Goal: Task Accomplishment & Management: Complete application form

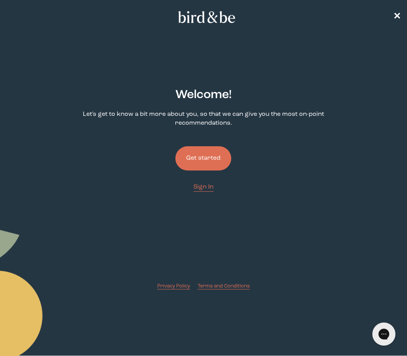
click at [219, 161] on button "Get started" at bounding box center [203, 158] width 56 height 24
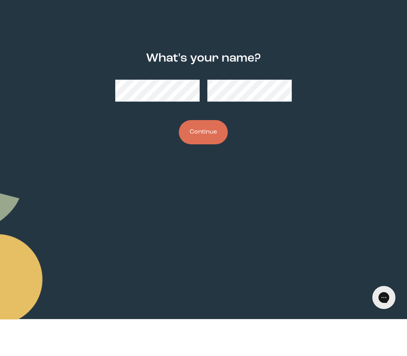
click at [207, 157] on button "Continue" at bounding box center [203, 169] width 49 height 24
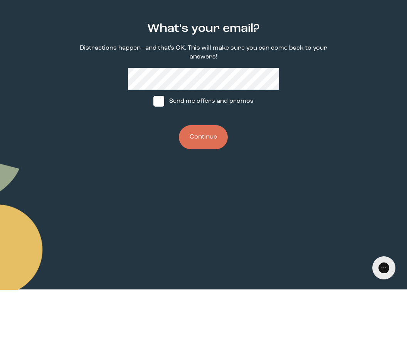
click at [206, 192] on button "Continue" at bounding box center [203, 204] width 49 height 24
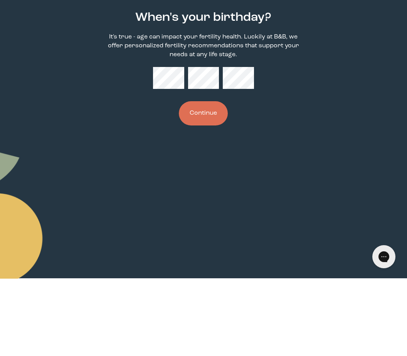
click at [212, 179] on button "Continue" at bounding box center [203, 191] width 49 height 24
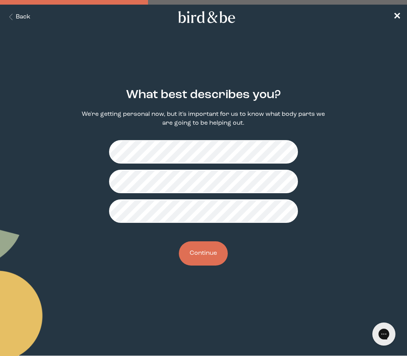
click at [214, 259] on button "Continue" at bounding box center [203, 254] width 49 height 24
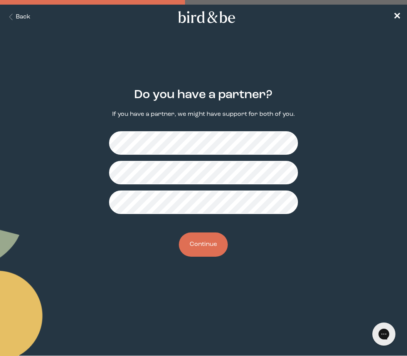
click at [209, 245] on button "Continue" at bounding box center [203, 245] width 49 height 24
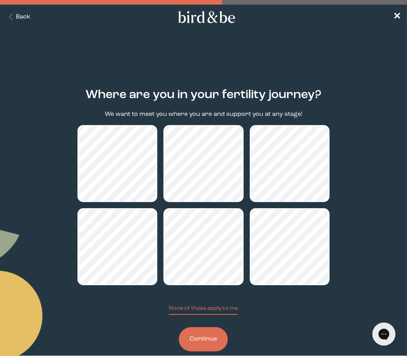
click at [213, 338] on button "Continue" at bounding box center [203, 340] width 49 height 24
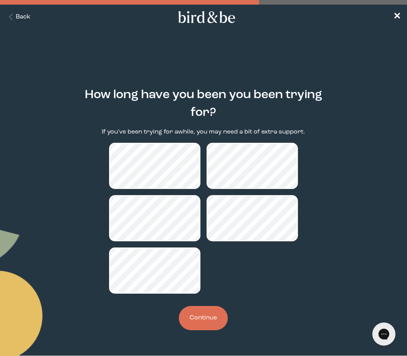
click at [211, 325] on button "Continue" at bounding box center [203, 318] width 49 height 24
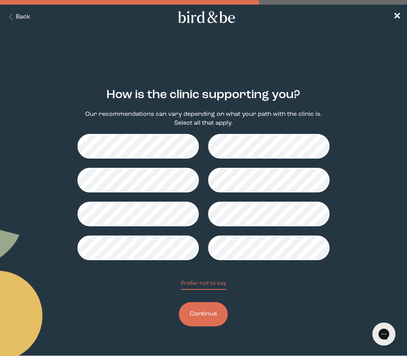
click at [18, 14] on button "Back" at bounding box center [18, 17] width 24 height 9
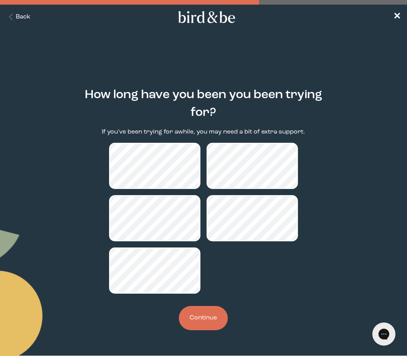
click at [15, 15] on icon "Back Button" at bounding box center [11, 17] width 10 height 7
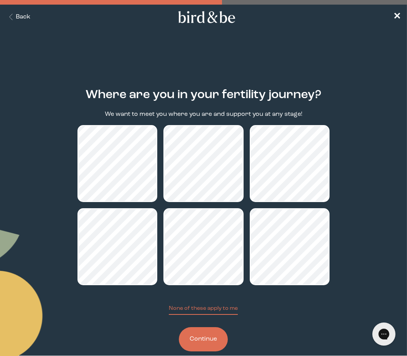
click at [211, 339] on button "Continue" at bounding box center [203, 340] width 49 height 24
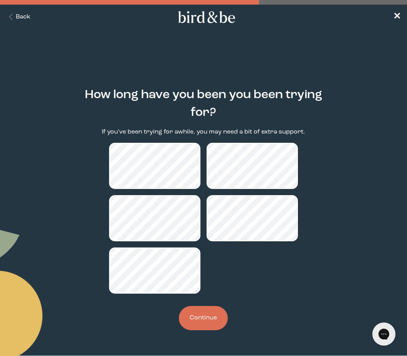
click at [209, 331] on button "Continue" at bounding box center [203, 318] width 49 height 24
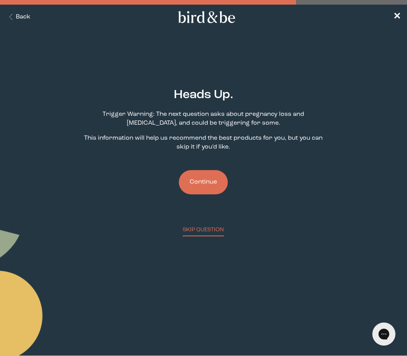
click at [210, 185] on button "Continue" at bounding box center [203, 182] width 49 height 24
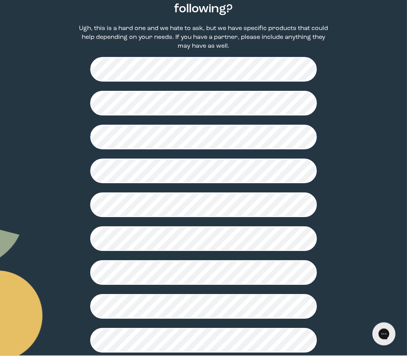
scroll to position [134, 0]
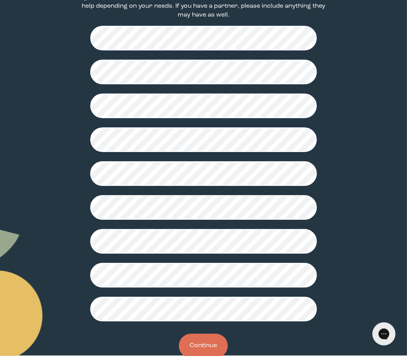
click at [207, 350] on button "Continue" at bounding box center [203, 346] width 49 height 24
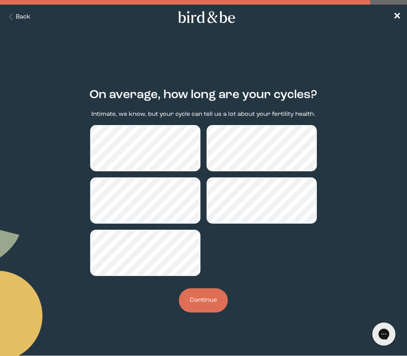
click at [213, 306] on button "Continue" at bounding box center [203, 301] width 49 height 24
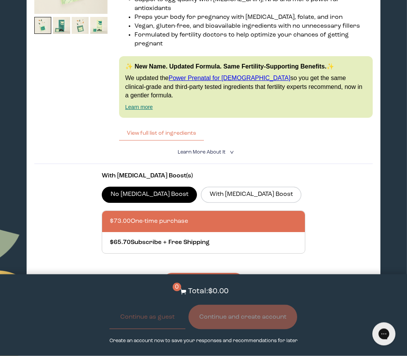
scroll to position [1991, 0]
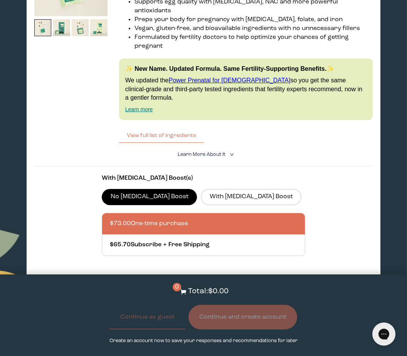
click at [175, 139] on button "View full list of ingredients" at bounding box center [161, 135] width 85 height 15
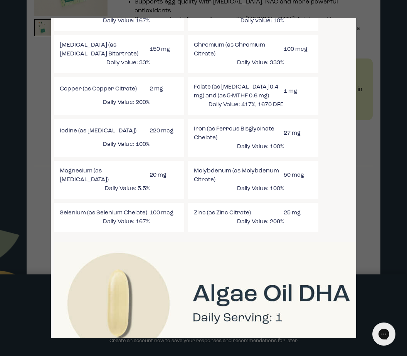
scroll to position [948, 17]
click at [380, 225] on div at bounding box center [203, 178] width 407 height 356
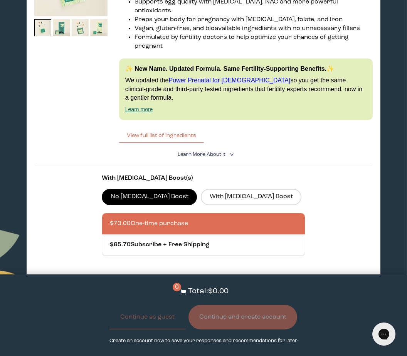
click at [365, 230] on section "With [MEDICAL_DATA] Boost(s) No [MEDICAL_DATA] Boost With [MEDICAL_DATA] Boost …" at bounding box center [203, 229] width 338 height 126
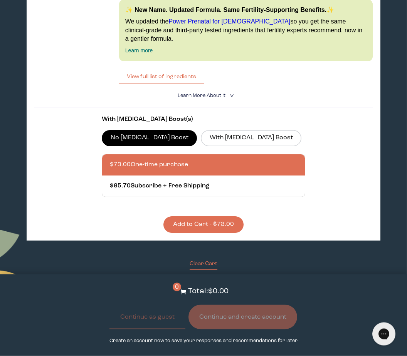
scroll to position [2050, 0]
click at [212, 145] on label "With [MEDICAL_DATA] Boost" at bounding box center [251, 138] width 101 height 16
click at [0, 0] on input "With [MEDICAL_DATA] Boost" at bounding box center [0, 0] width 0 height 0
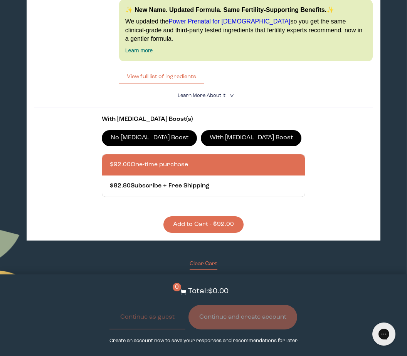
click at [172, 79] on button "View full list of ingredients" at bounding box center [161, 76] width 85 height 15
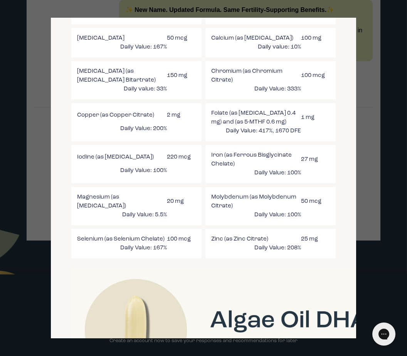
scroll to position [894, 0]
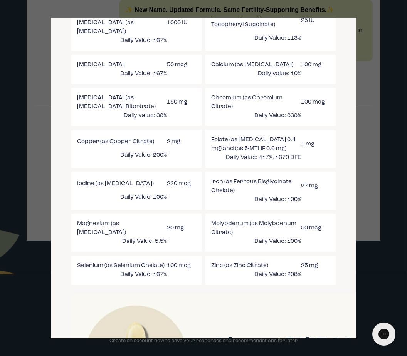
click at [366, 169] on div at bounding box center [203, 178] width 407 height 356
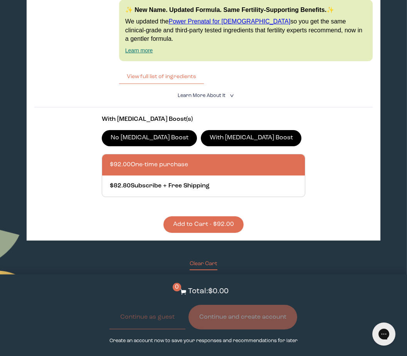
click at [143, 141] on label "No [MEDICAL_DATA] Boost" at bounding box center [149, 138] width 95 height 16
click at [0, 0] on input "No [MEDICAL_DATA] Boost" at bounding box center [0, 0] width 0 height 0
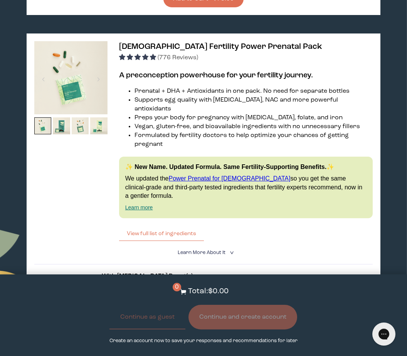
scroll to position [1906, 0]
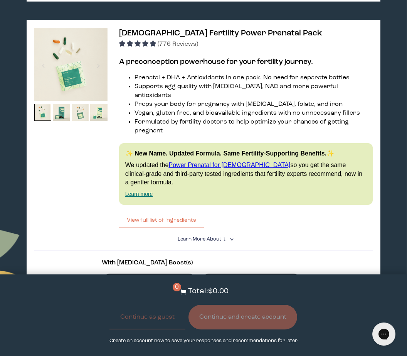
click at [188, 216] on button "View full list of ingredients" at bounding box center [161, 220] width 85 height 15
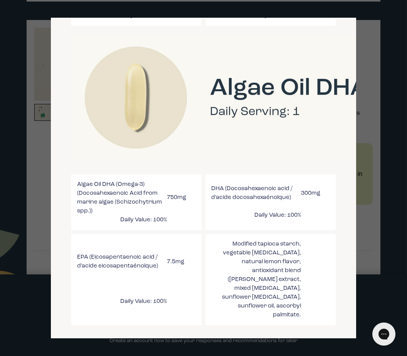
scroll to position [1138, 0]
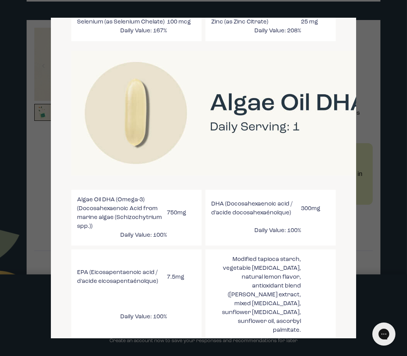
click at [387, 27] on div at bounding box center [203, 178] width 407 height 356
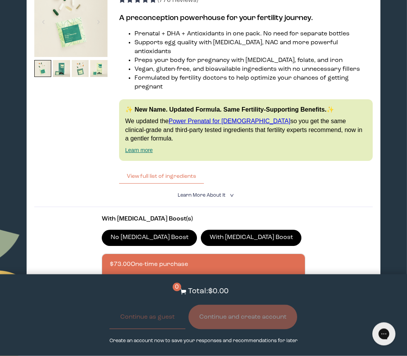
scroll to position [1943, 0]
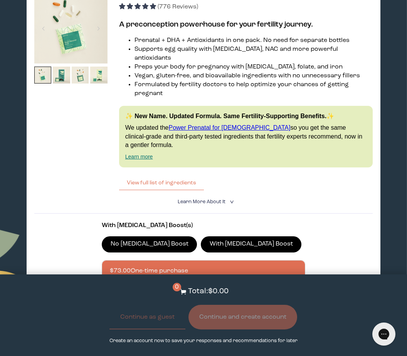
click at [178, 187] on button "View full list of ingredients" at bounding box center [161, 182] width 85 height 15
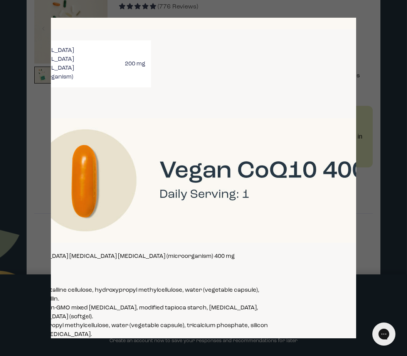
scroll to position [1816, 50]
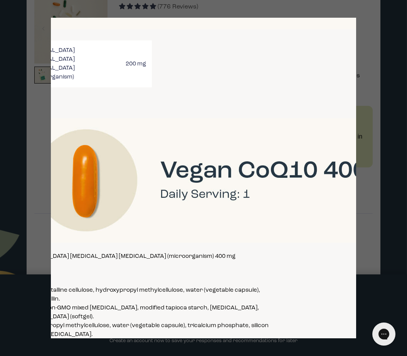
click at [381, 127] on div at bounding box center [203, 178] width 407 height 356
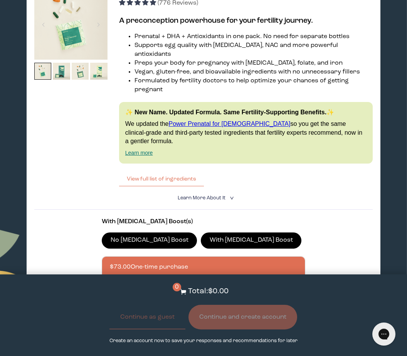
scroll to position [1946, 0]
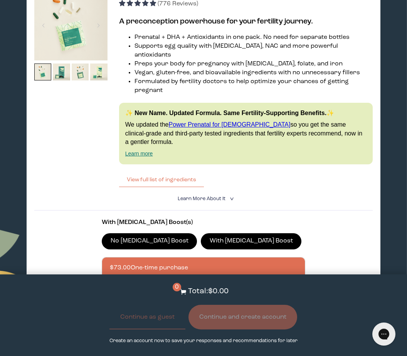
click at [154, 184] on button "View full list of ingredients" at bounding box center [161, 179] width 85 height 15
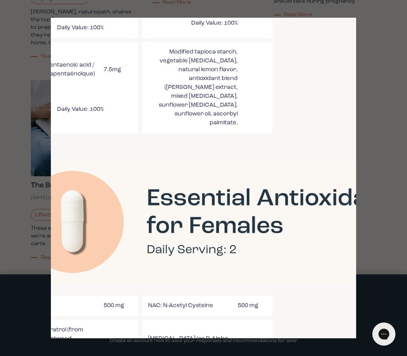
scroll to position [1344, 66]
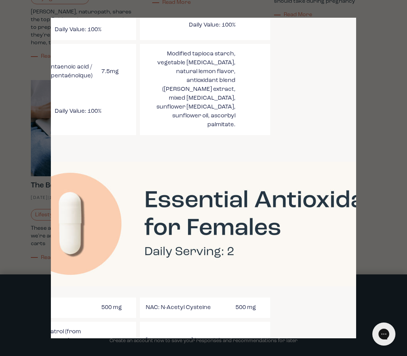
click at [385, 35] on div at bounding box center [203, 178] width 407 height 356
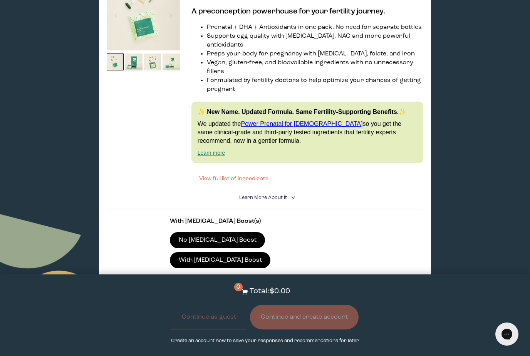
scroll to position [2012, 0]
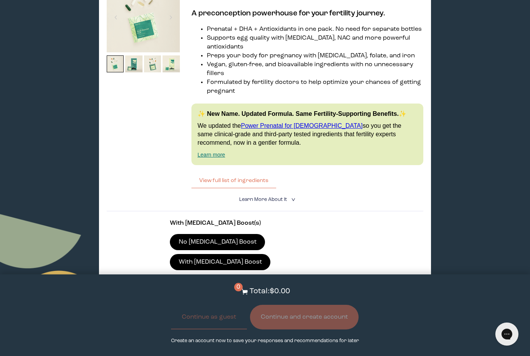
click at [244, 173] on button "View full list of ingredients" at bounding box center [234, 180] width 85 height 15
